Goal: Navigation & Orientation: Find specific page/section

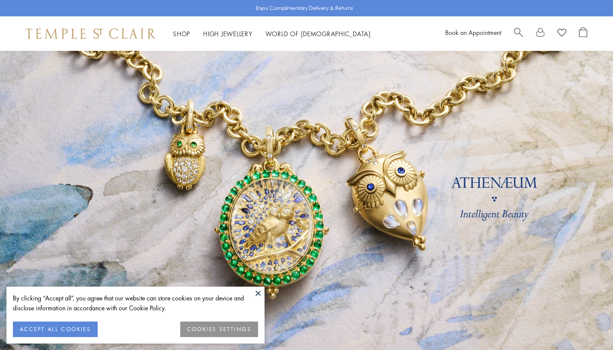
click at [258, 287] on button at bounding box center [258, 292] width 13 height 13
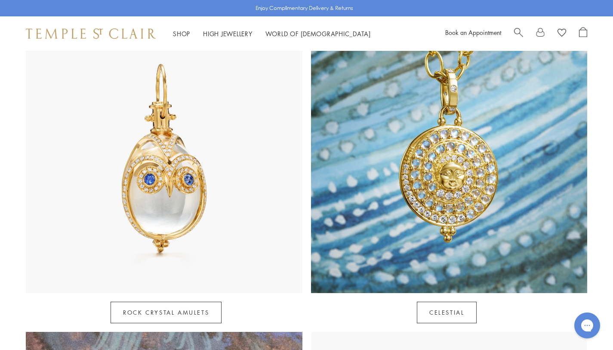
scroll to position [478, 0]
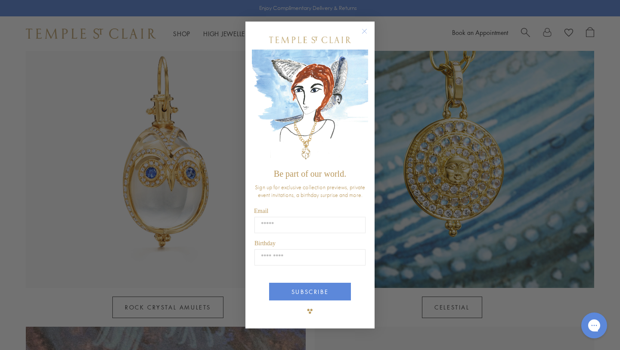
click at [363, 32] on icon "Close dialog" at bounding box center [364, 31] width 4 height 4
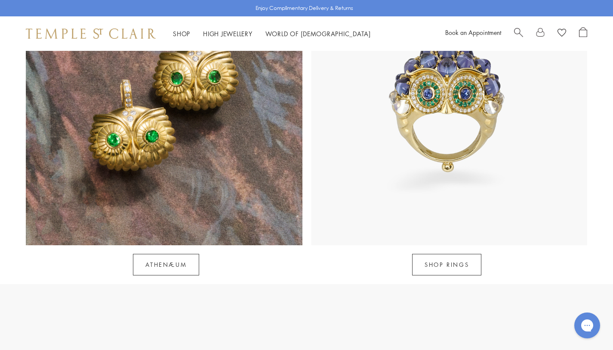
scroll to position [832, 0]
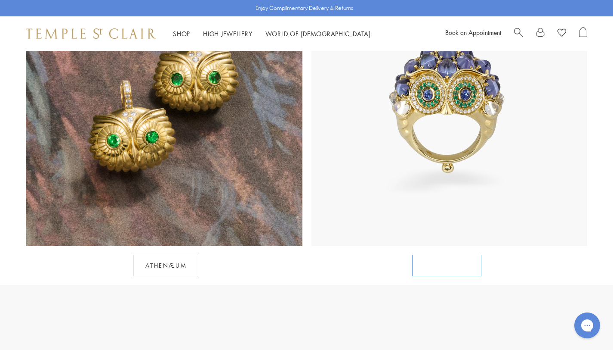
click at [429, 254] on link "SHOP RINGS" at bounding box center [446, 265] width 69 height 22
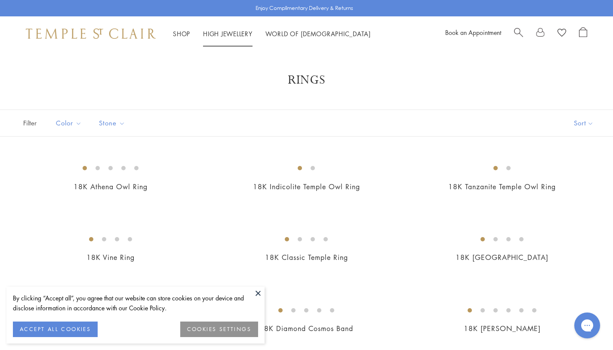
click at [238, 33] on link "High Jewellery High Jewellery" at bounding box center [228, 33] width 50 height 9
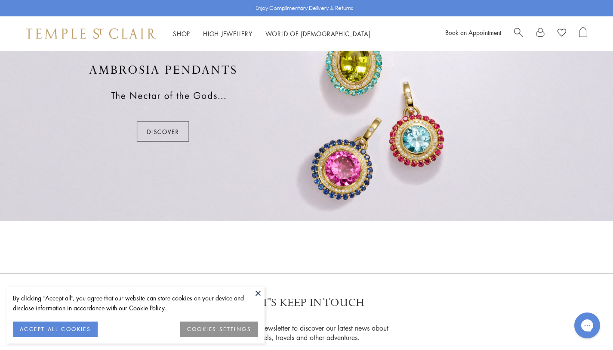
scroll to position [548, 0]
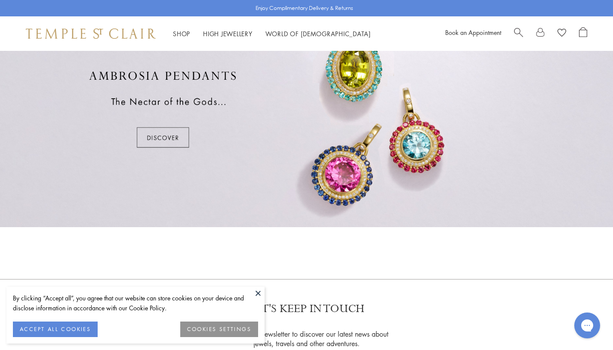
click at [175, 134] on div at bounding box center [306, 108] width 613 height 235
